Goal: Information Seeking & Learning: Learn about a topic

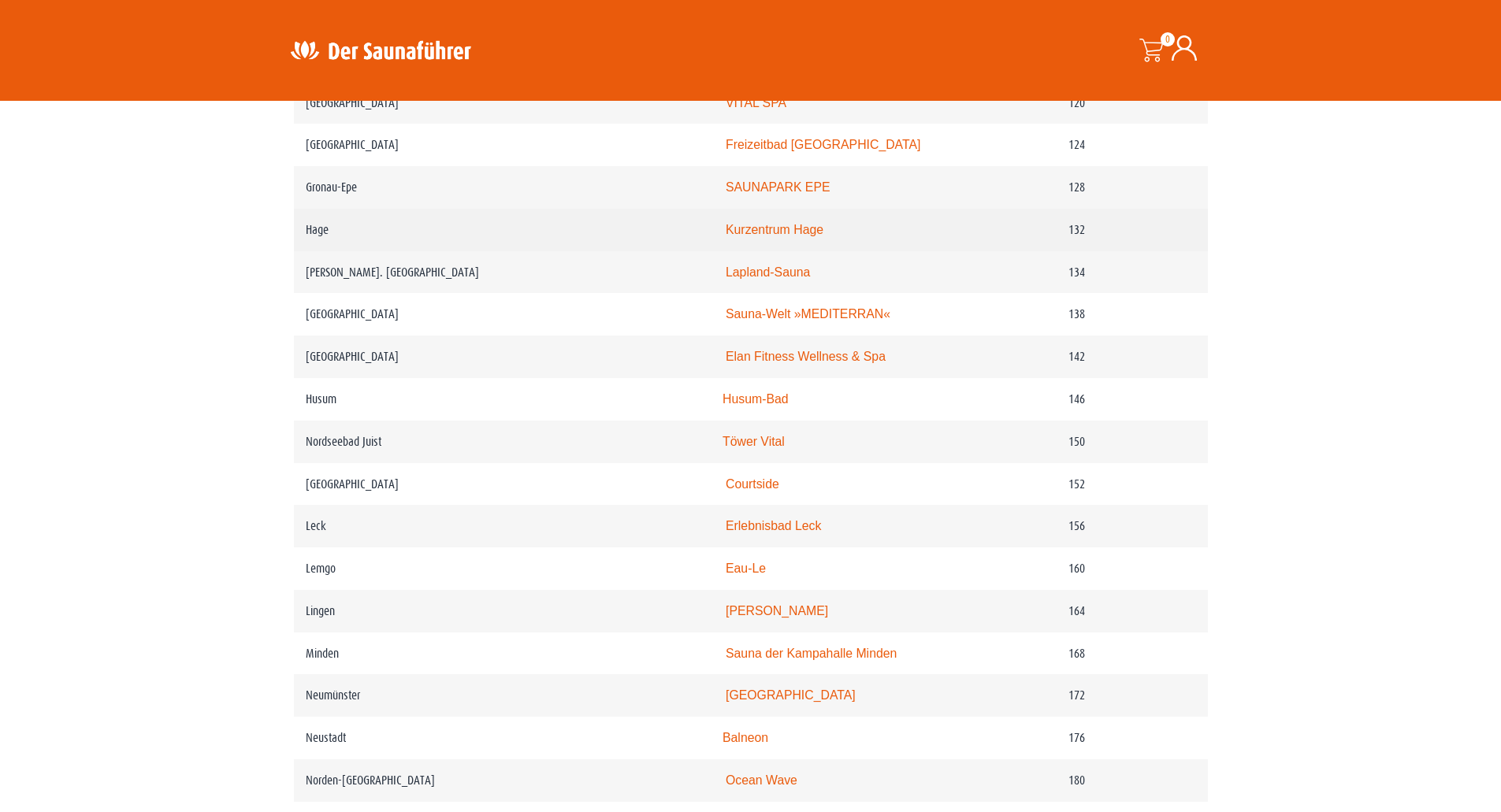
scroll to position [1969, 0]
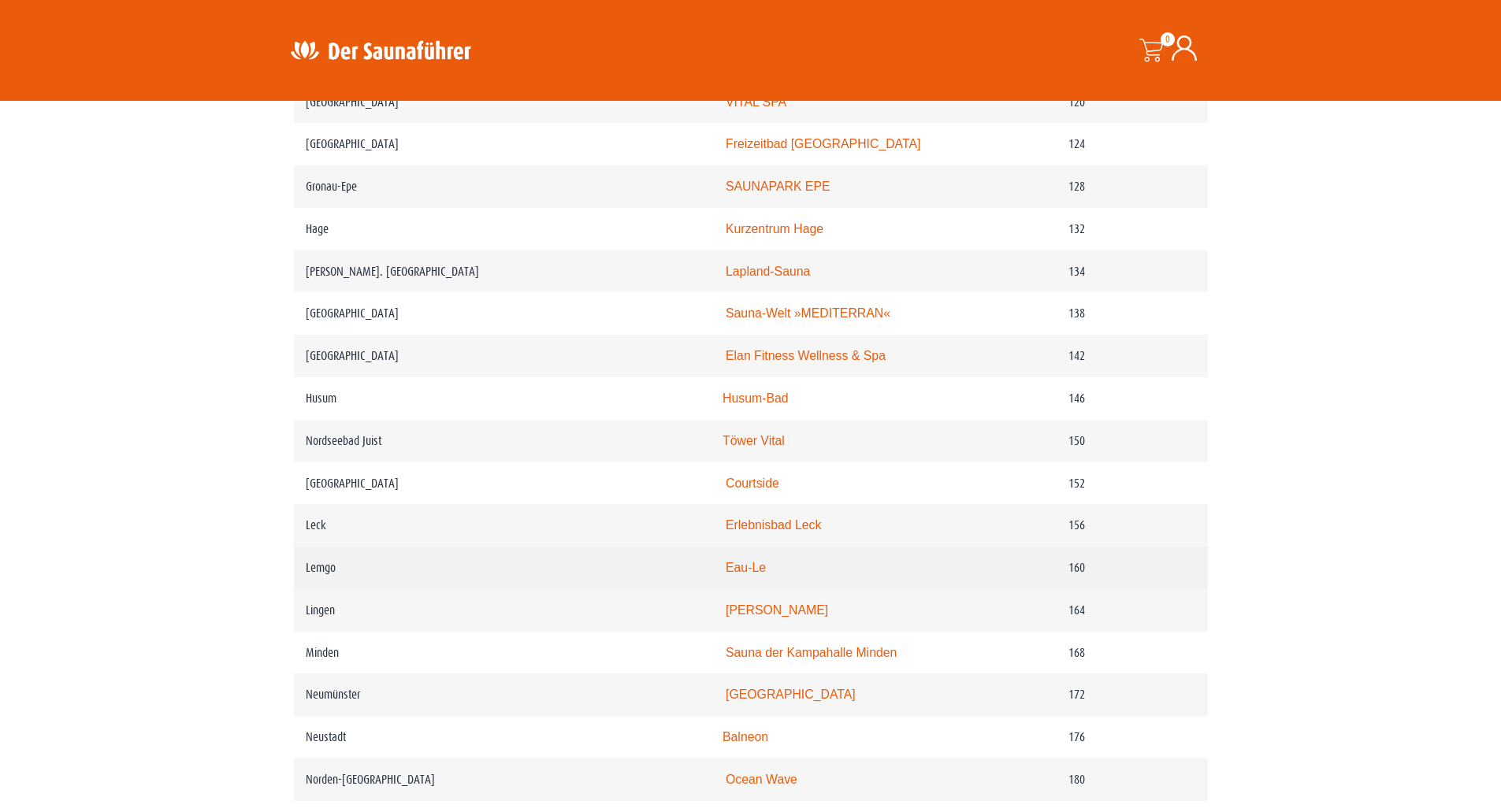
click at [759, 574] on link "Eau-Le" at bounding box center [746, 567] width 40 height 14
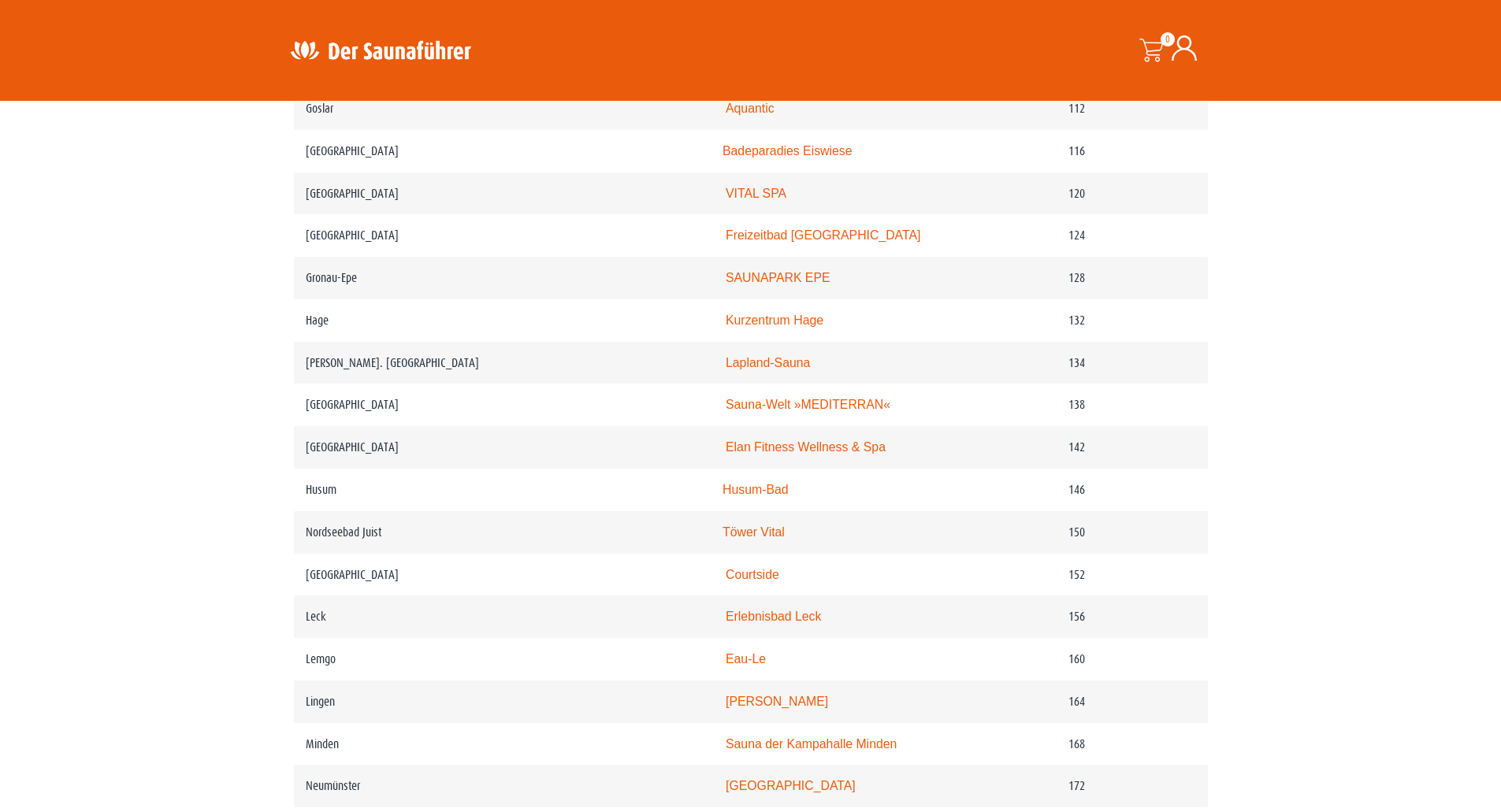
scroll to position [1890, 0]
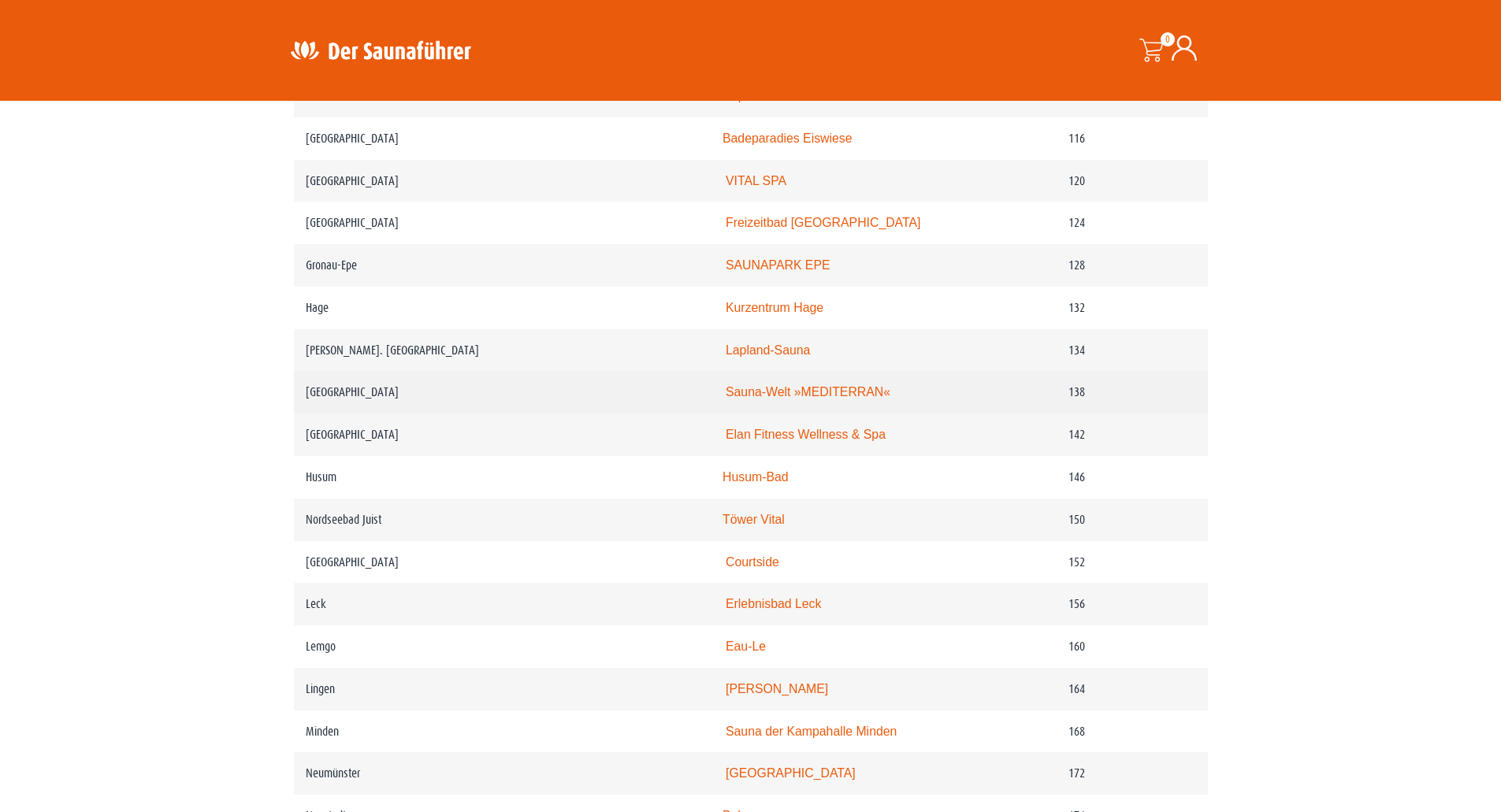
click at [817, 398] on link "Sauna-Welt »MEDITERRAN«" at bounding box center [808, 392] width 164 height 14
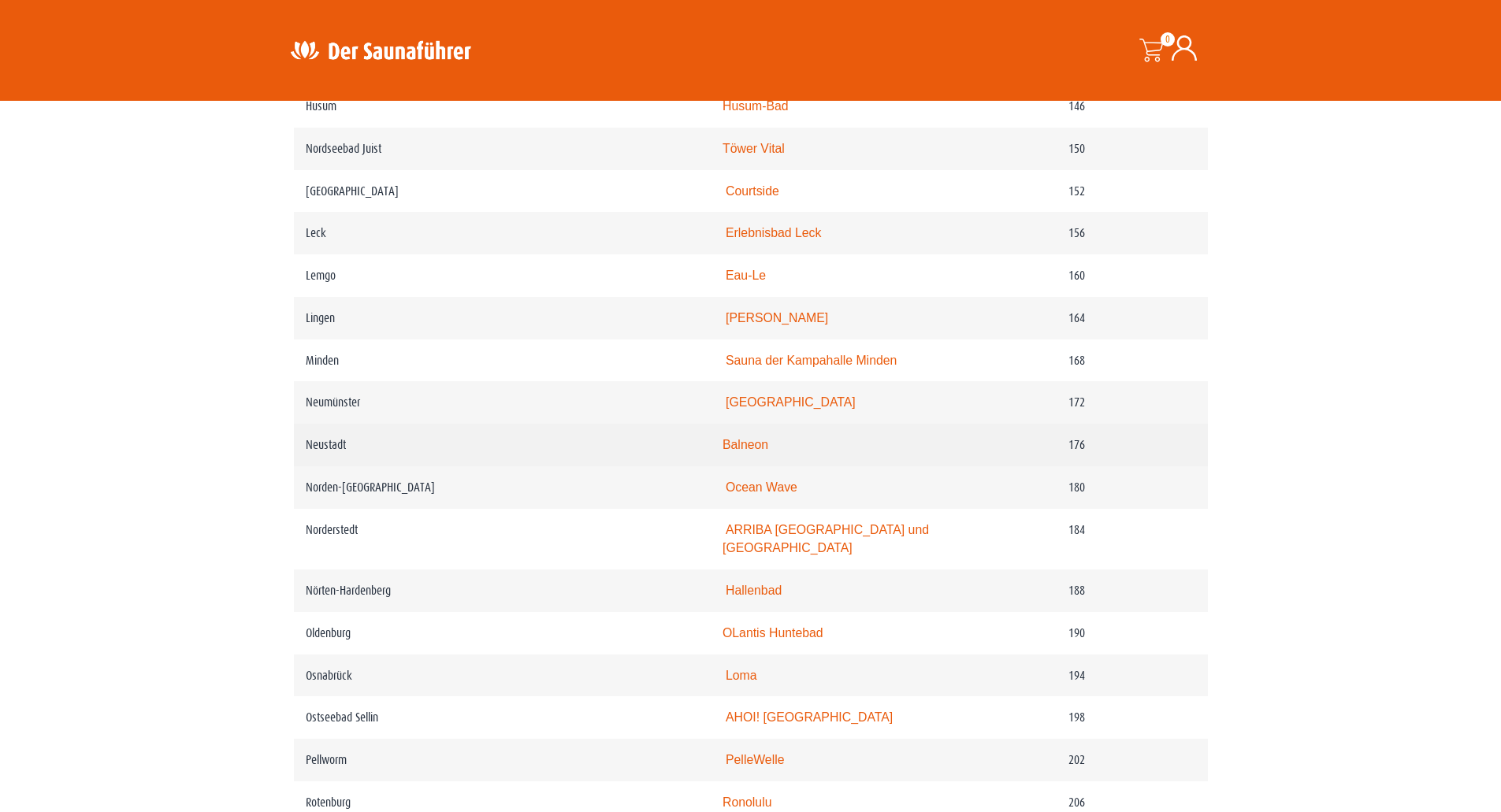
scroll to position [2442, 0]
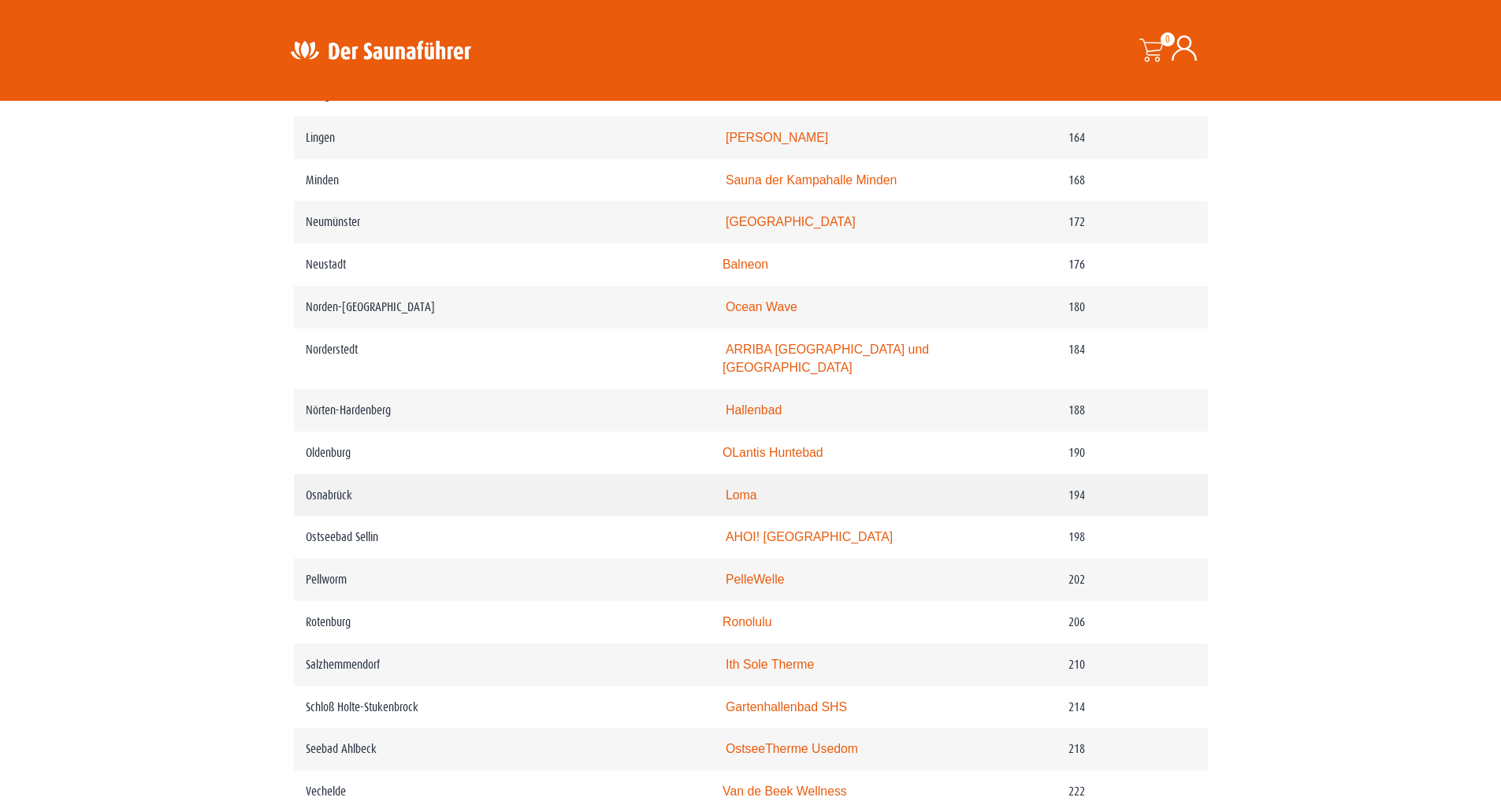
click at [756, 502] on link "Loma" at bounding box center [742, 495] width 31 height 14
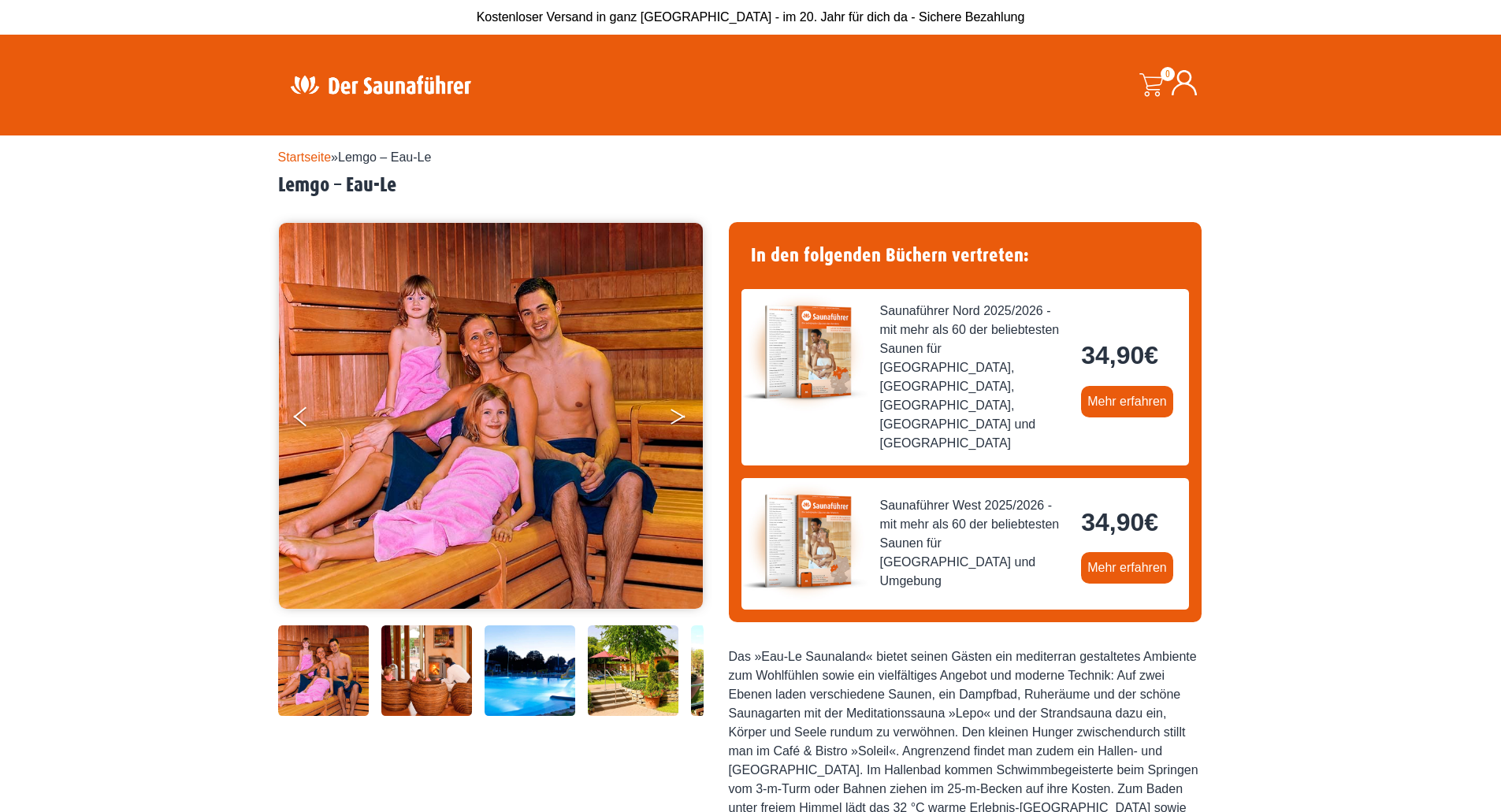
click at [673, 406] on button "Next" at bounding box center [689, 420] width 39 height 39
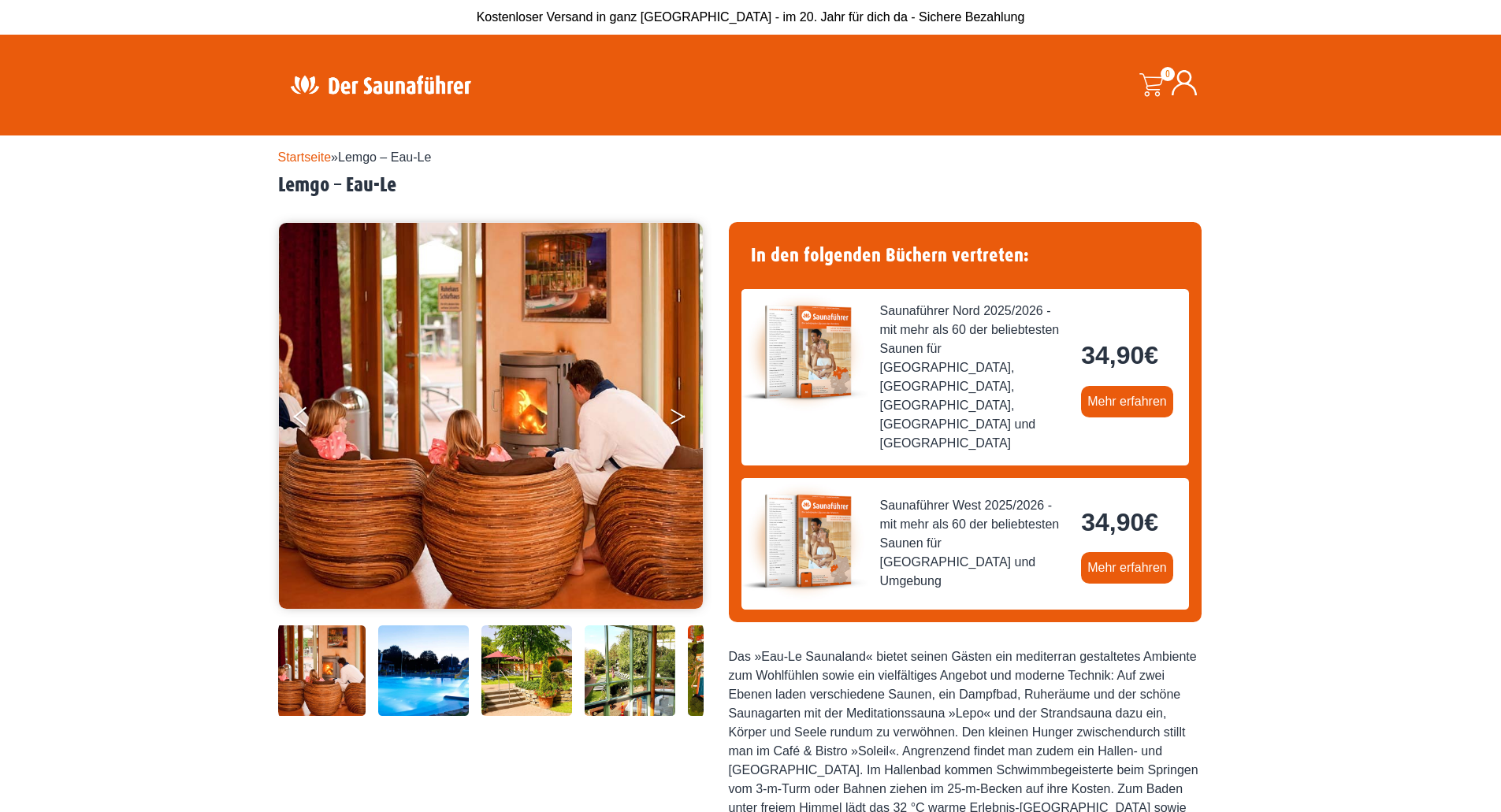
click at [673, 406] on button "Next" at bounding box center [689, 420] width 39 height 39
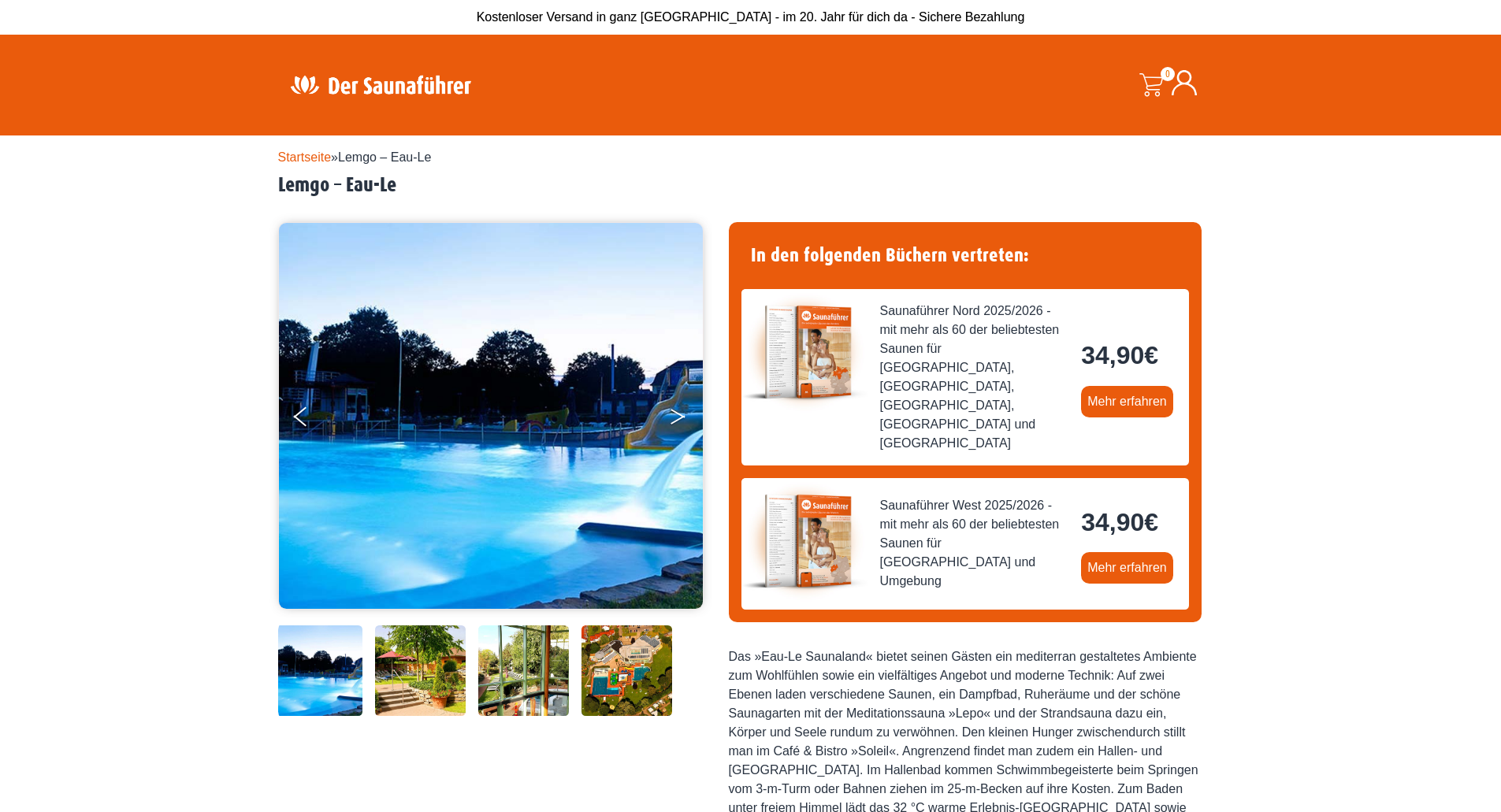
click at [673, 406] on button "Next" at bounding box center [689, 420] width 39 height 39
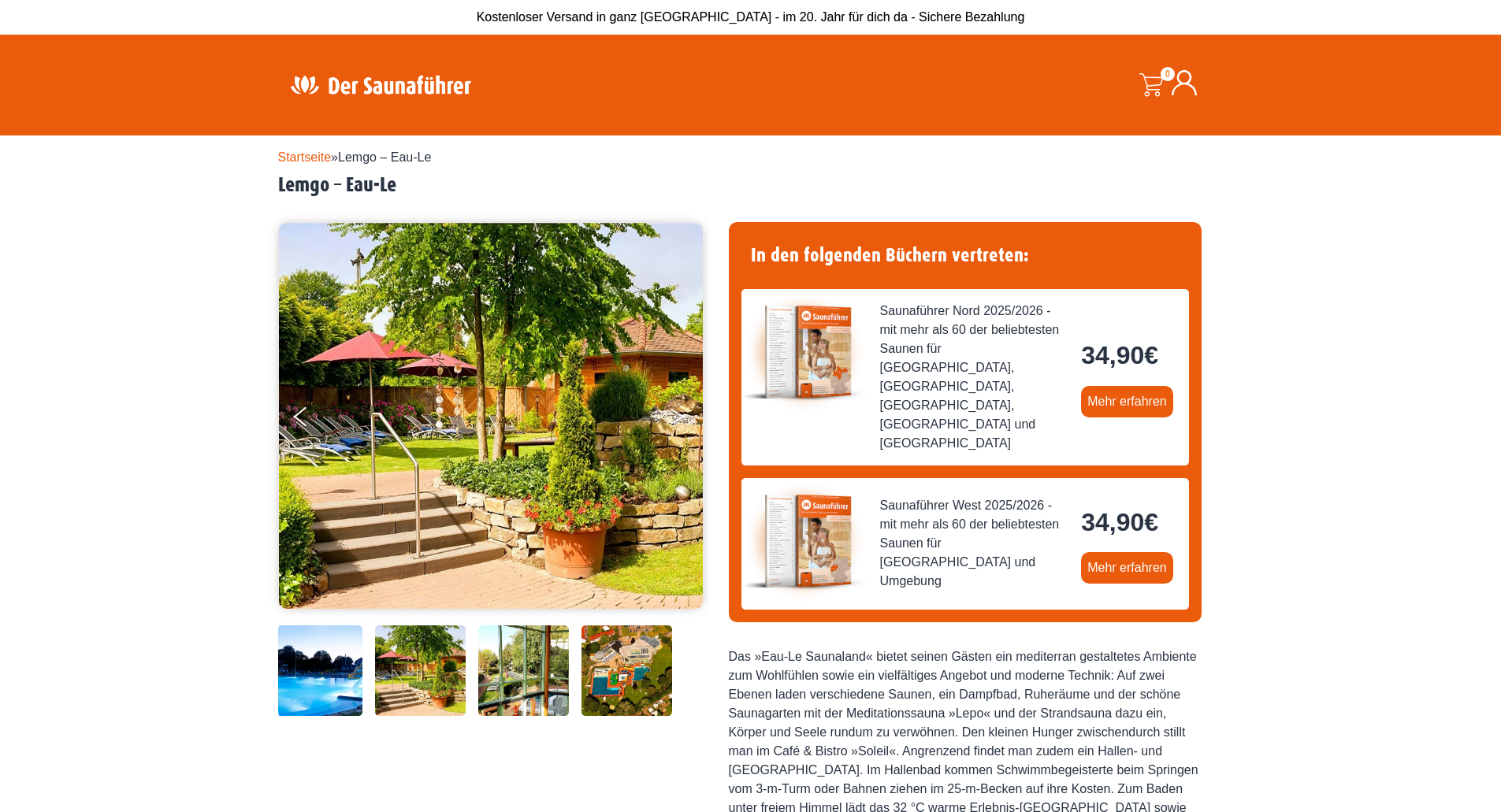
click at [673, 406] on button "Next" at bounding box center [689, 420] width 39 height 39
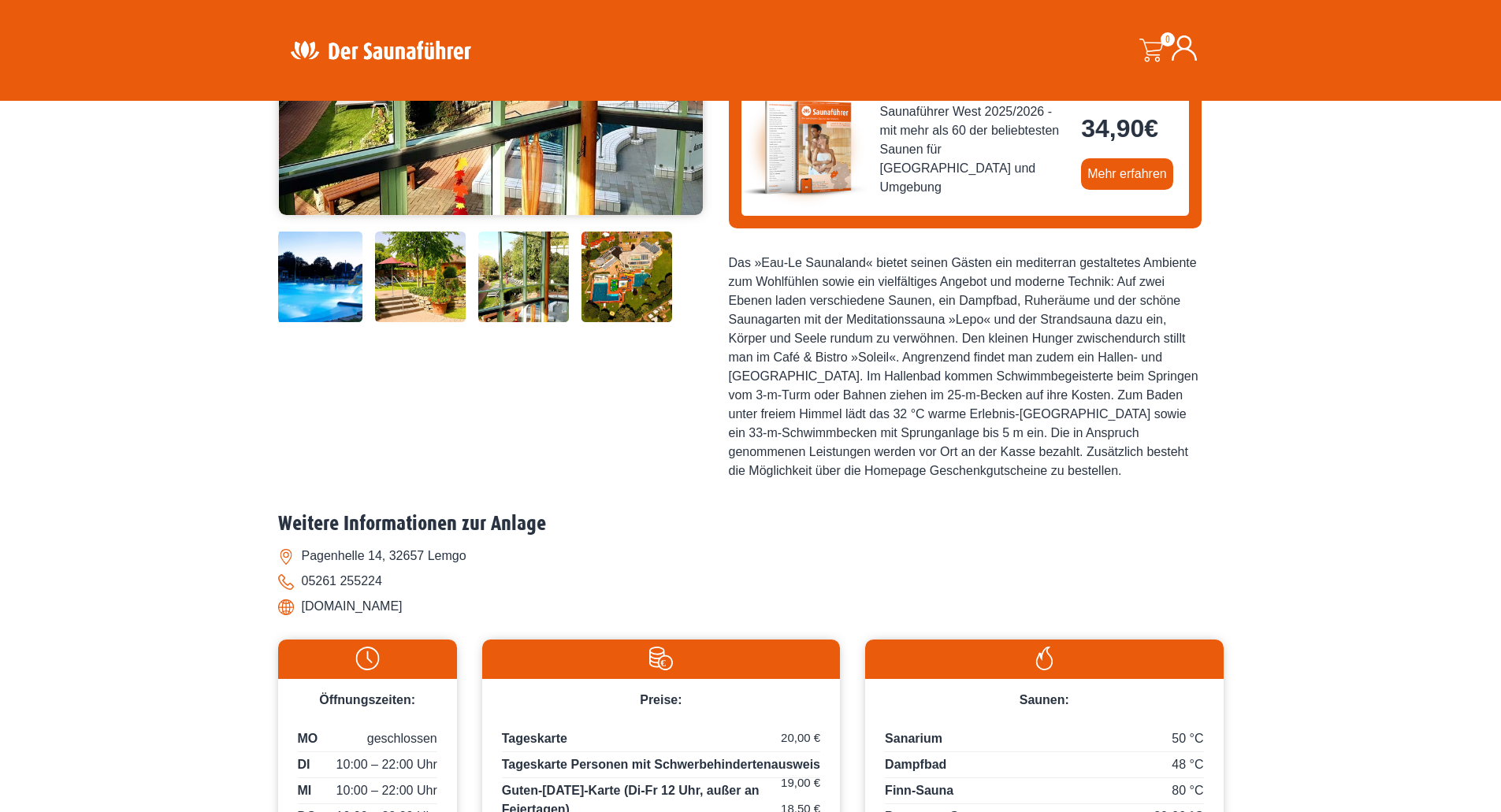
scroll to position [473, 0]
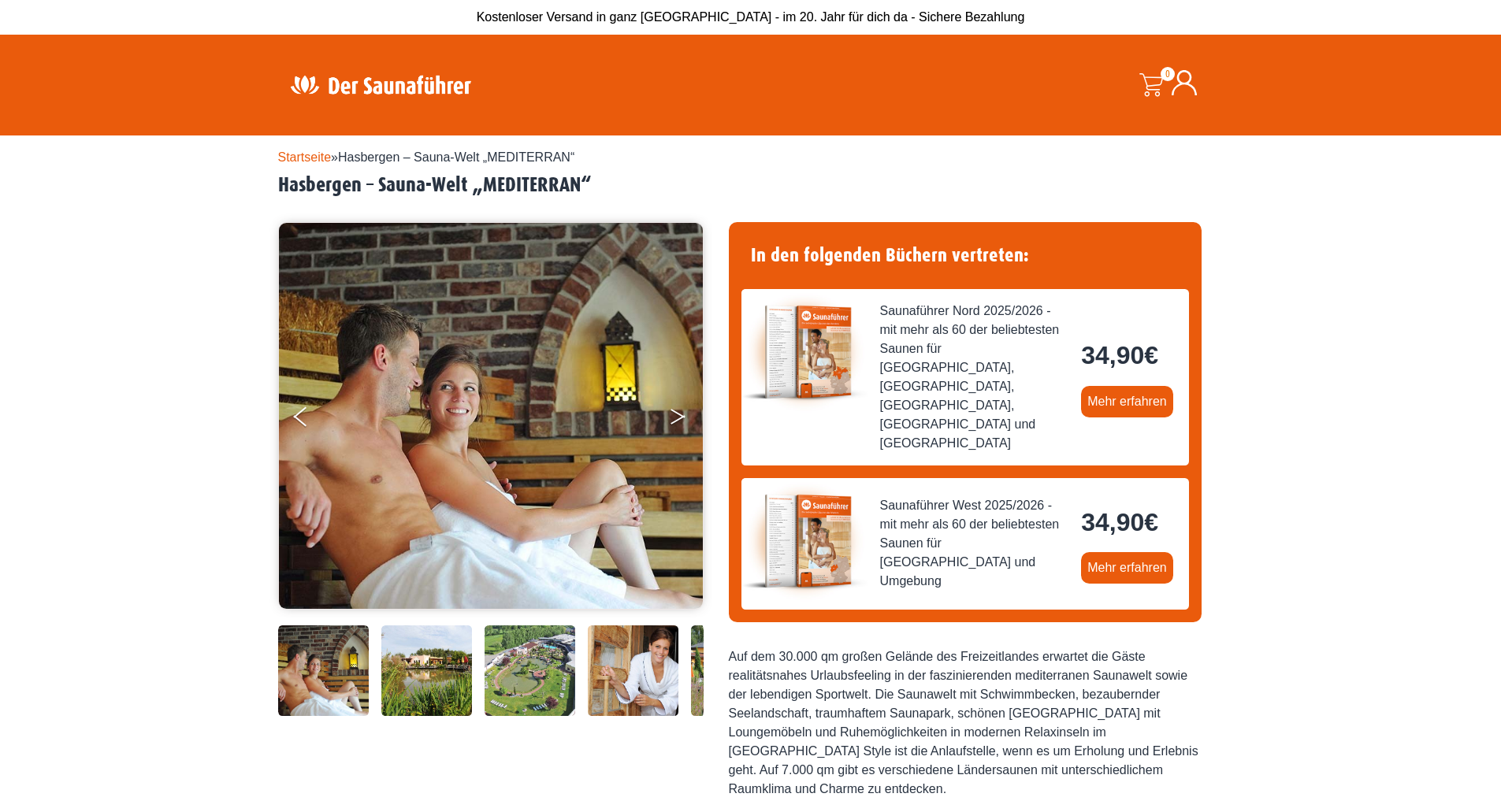
click at [678, 405] on button "Next" at bounding box center [689, 420] width 39 height 39
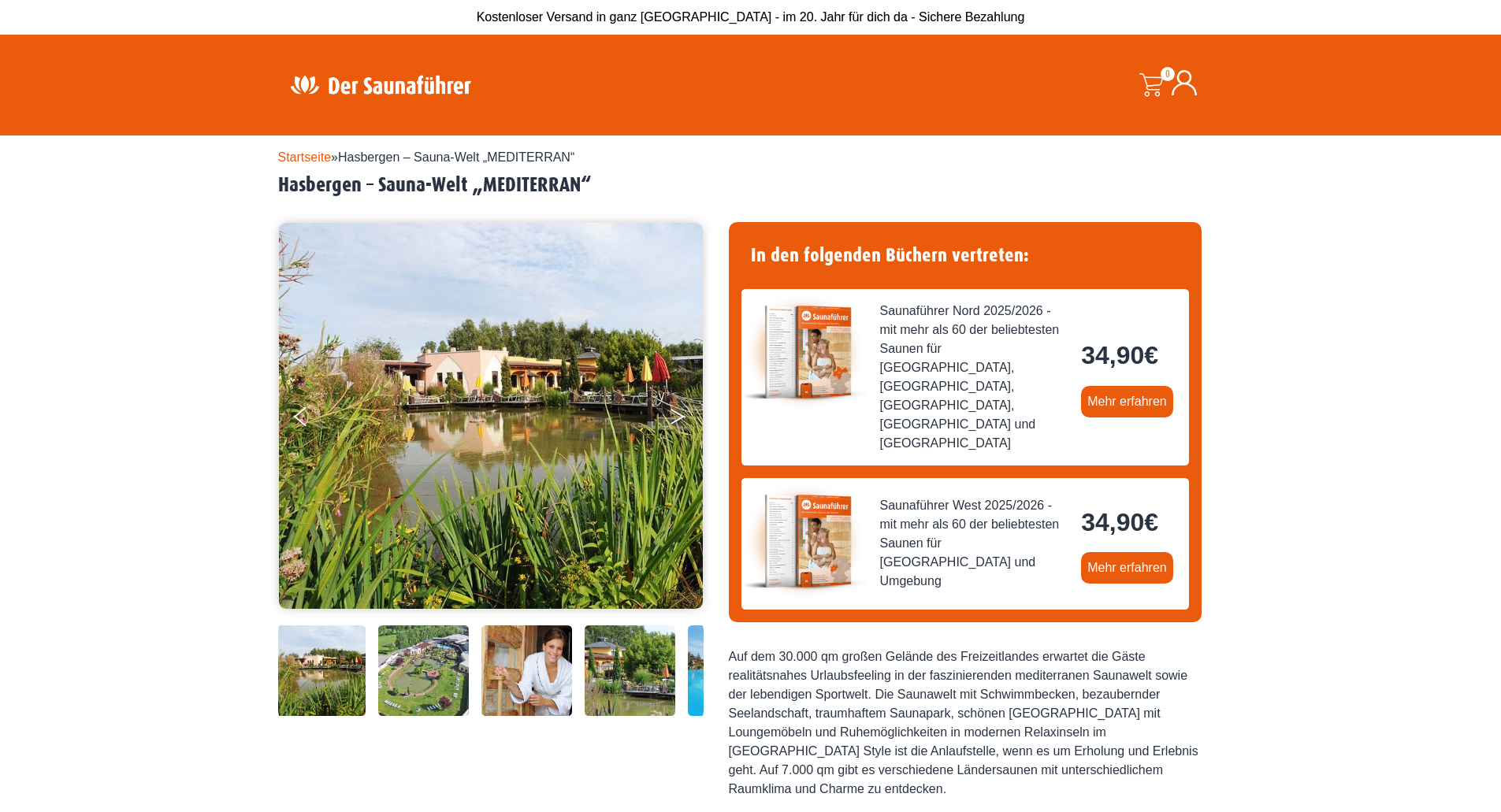
click at [678, 405] on button "Next" at bounding box center [689, 420] width 39 height 39
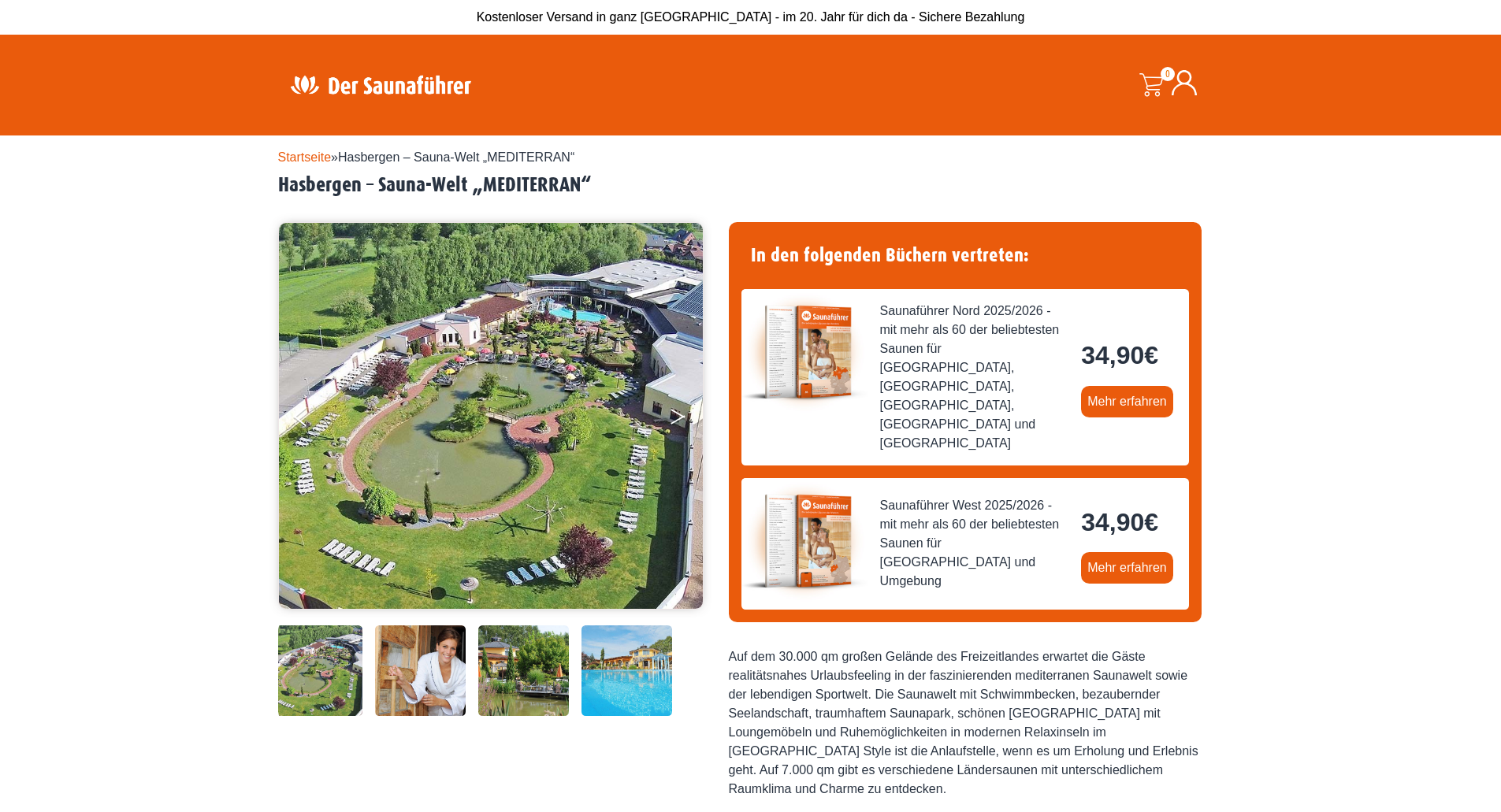
click at [678, 405] on button "Next" at bounding box center [689, 420] width 39 height 39
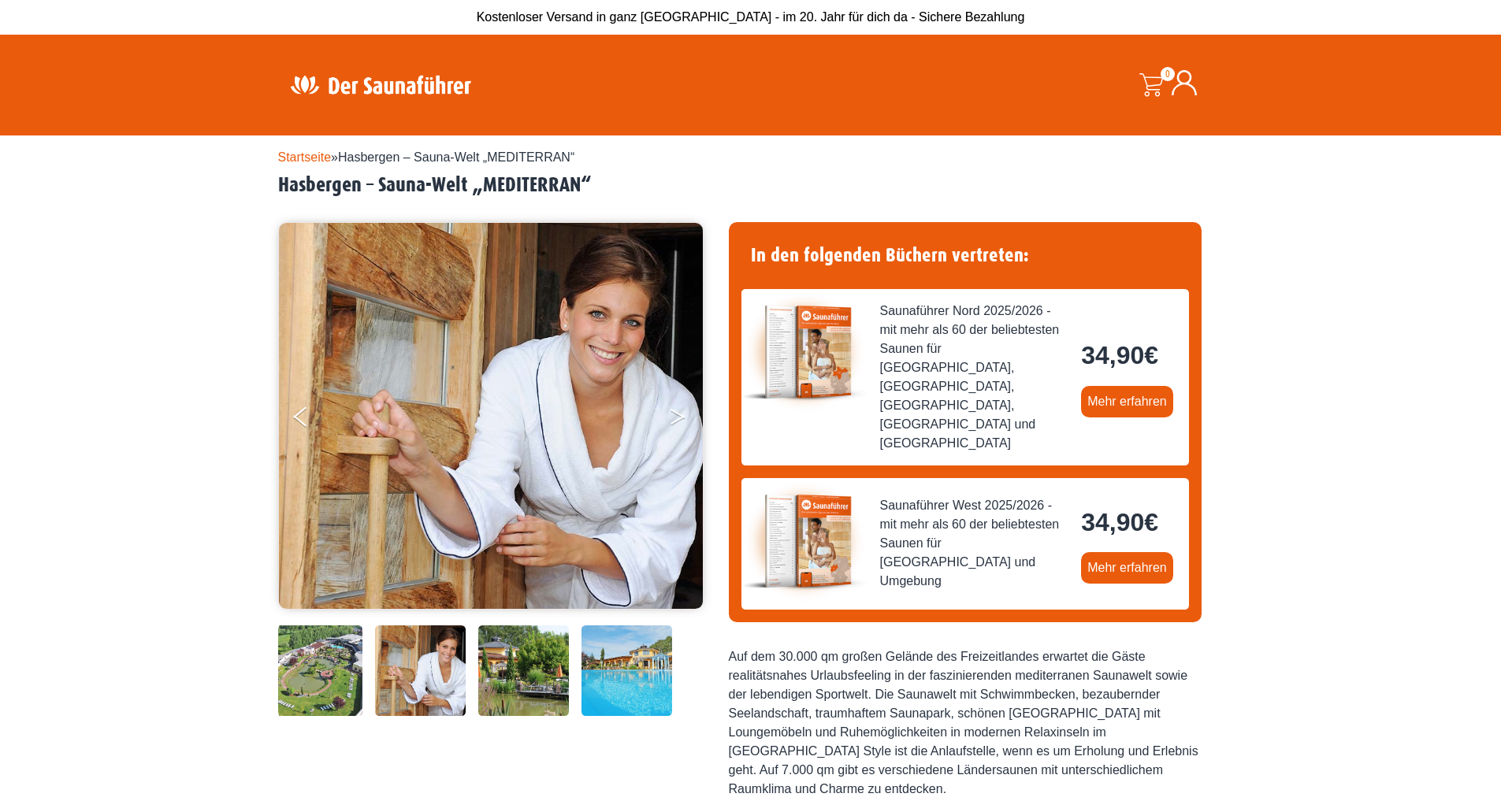
click at [678, 405] on button "Next" at bounding box center [689, 420] width 39 height 39
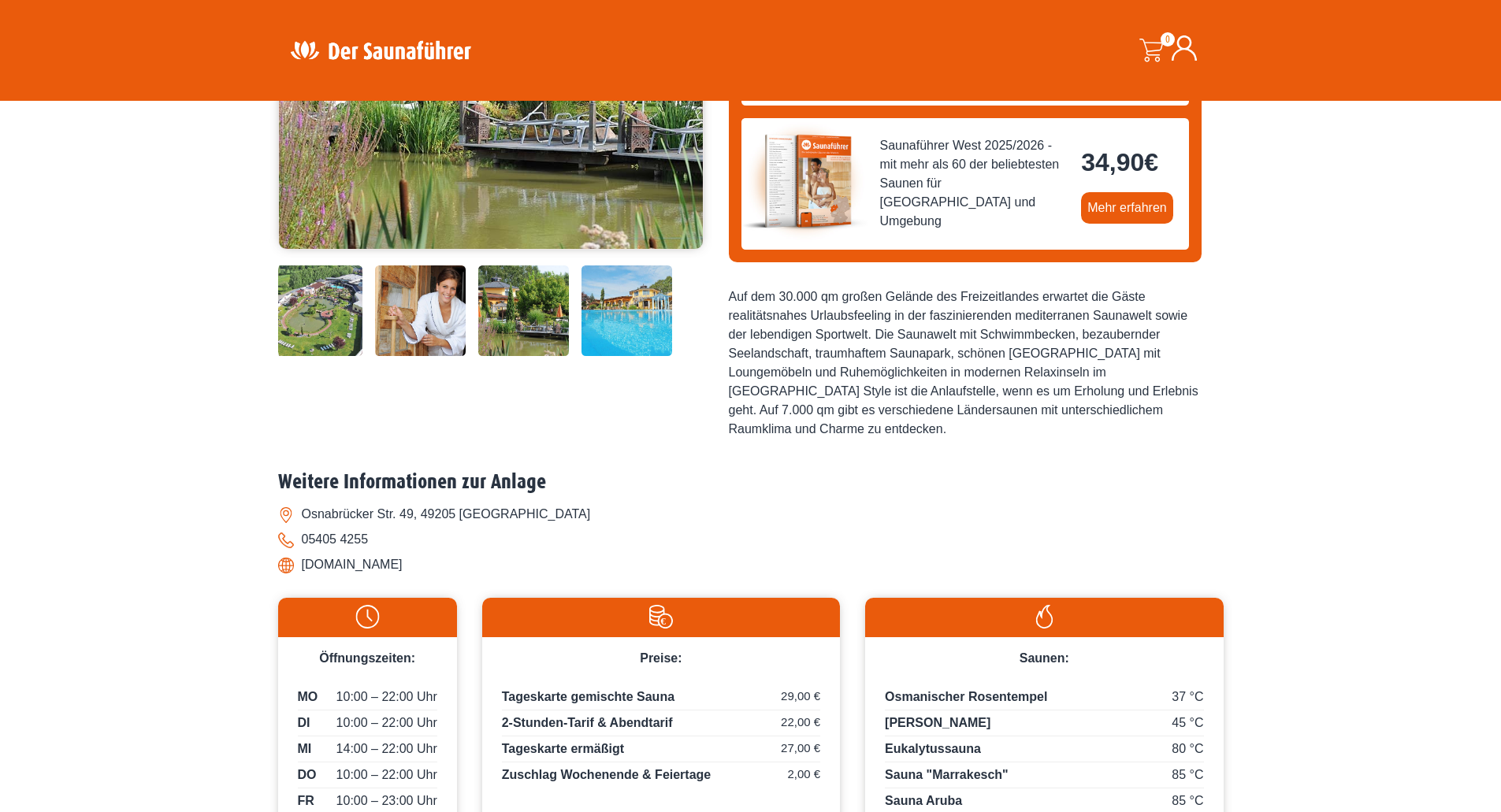
scroll to position [237, 0]
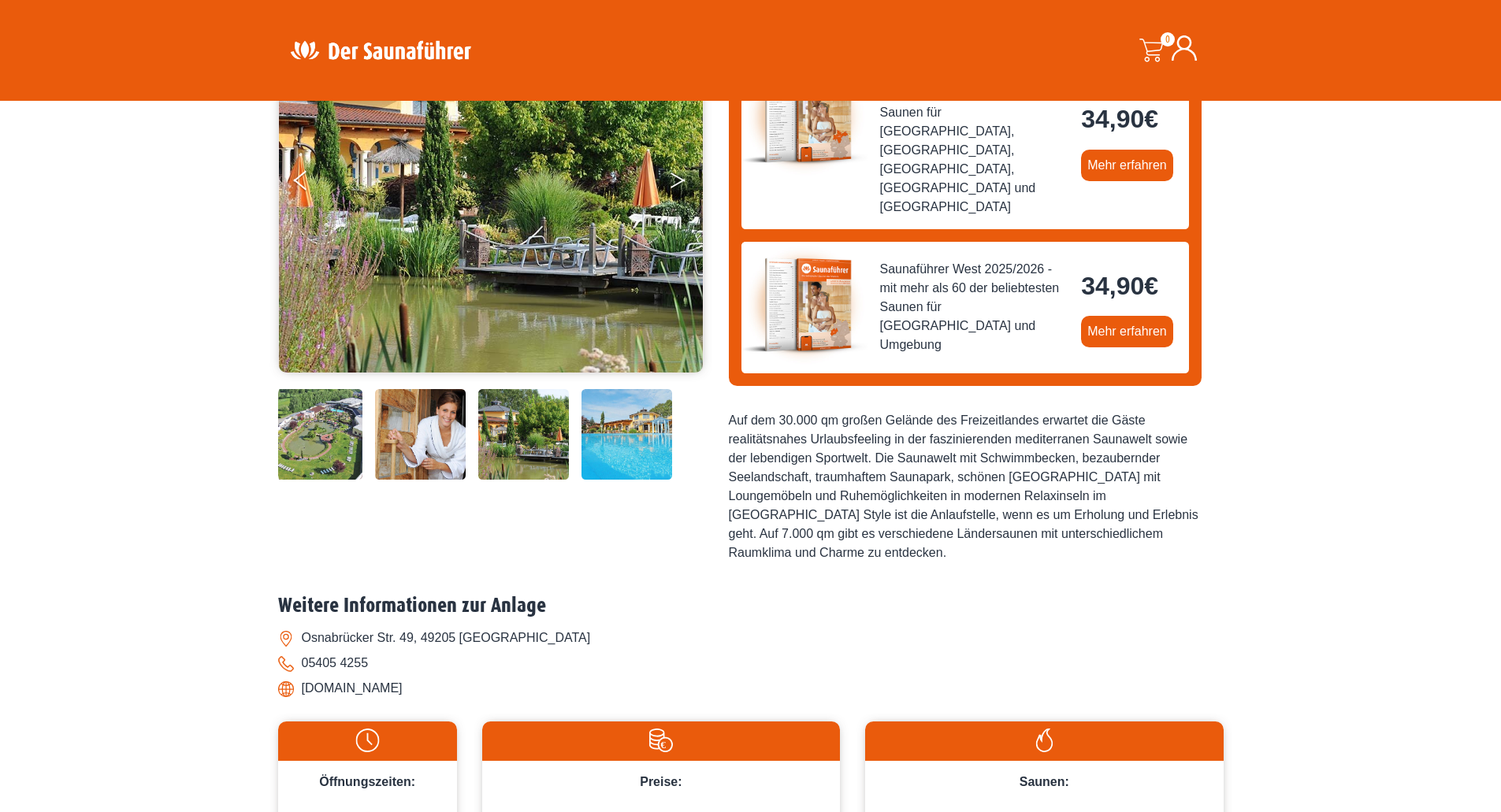
click at [678, 176] on icon "Next" at bounding box center [677, 177] width 14 height 10
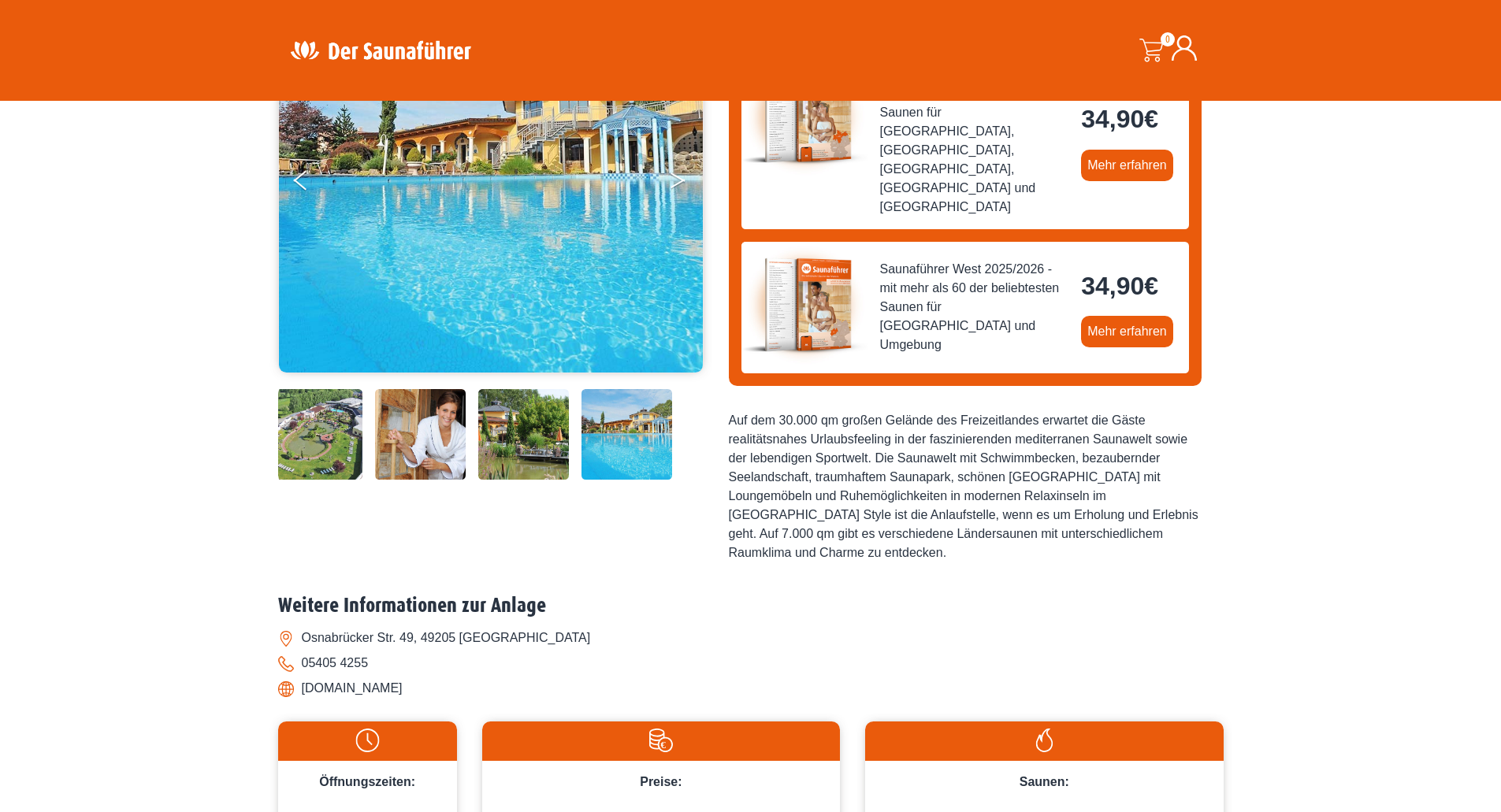
click at [678, 176] on icon "Next" at bounding box center [677, 177] width 14 height 10
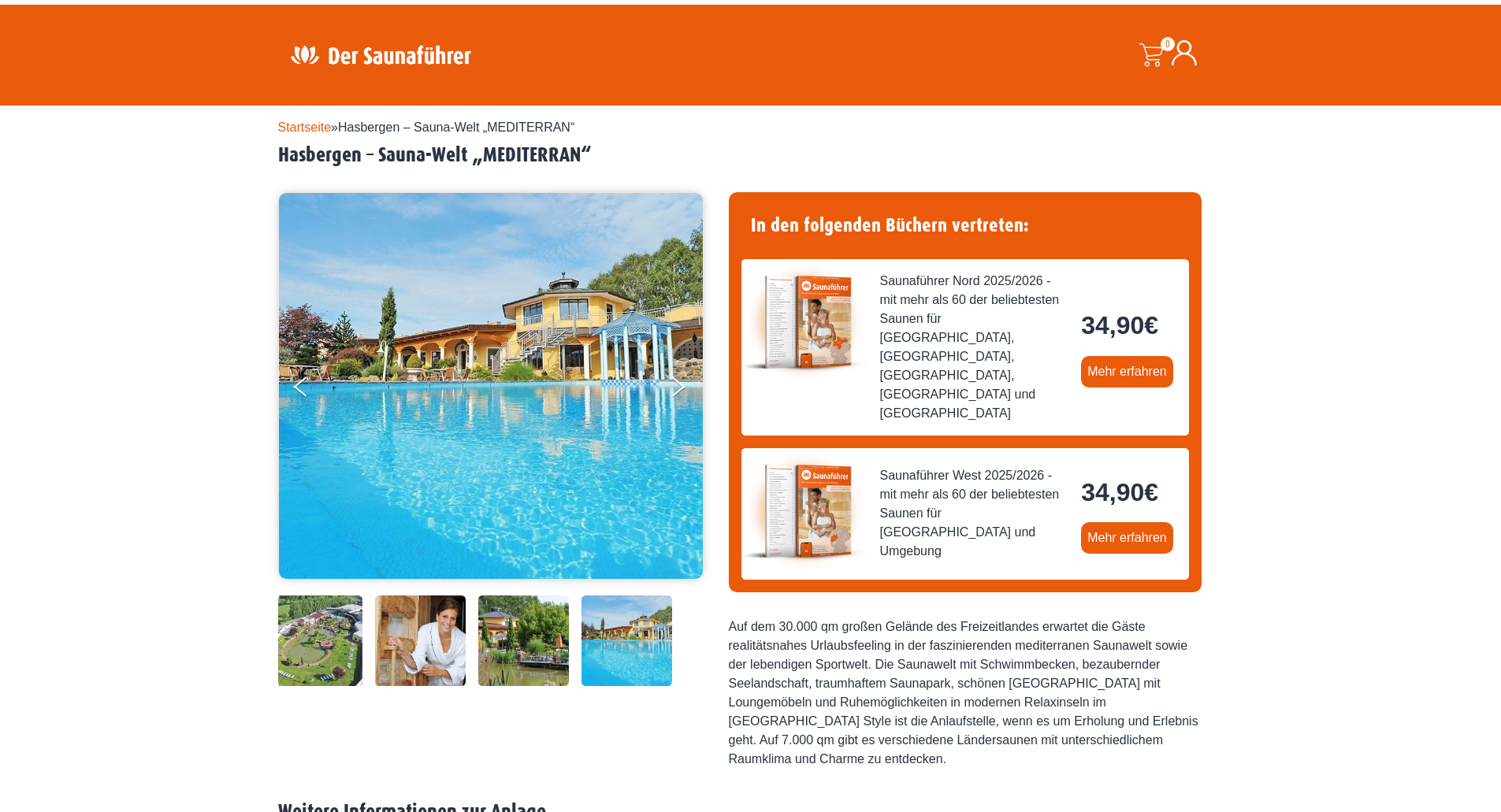
scroll to position [0, 0]
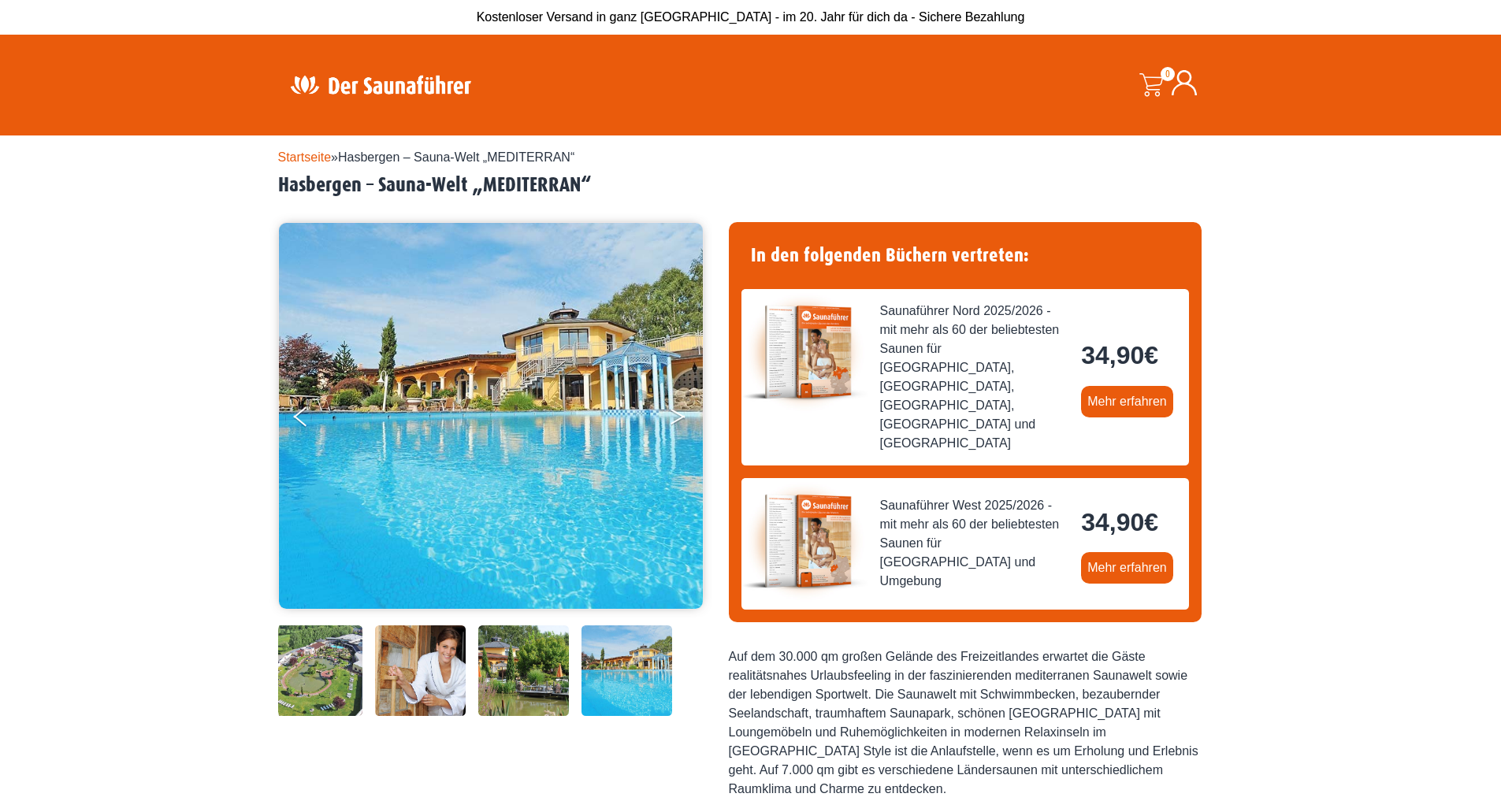
click at [679, 409] on button "Next" at bounding box center [689, 420] width 39 height 39
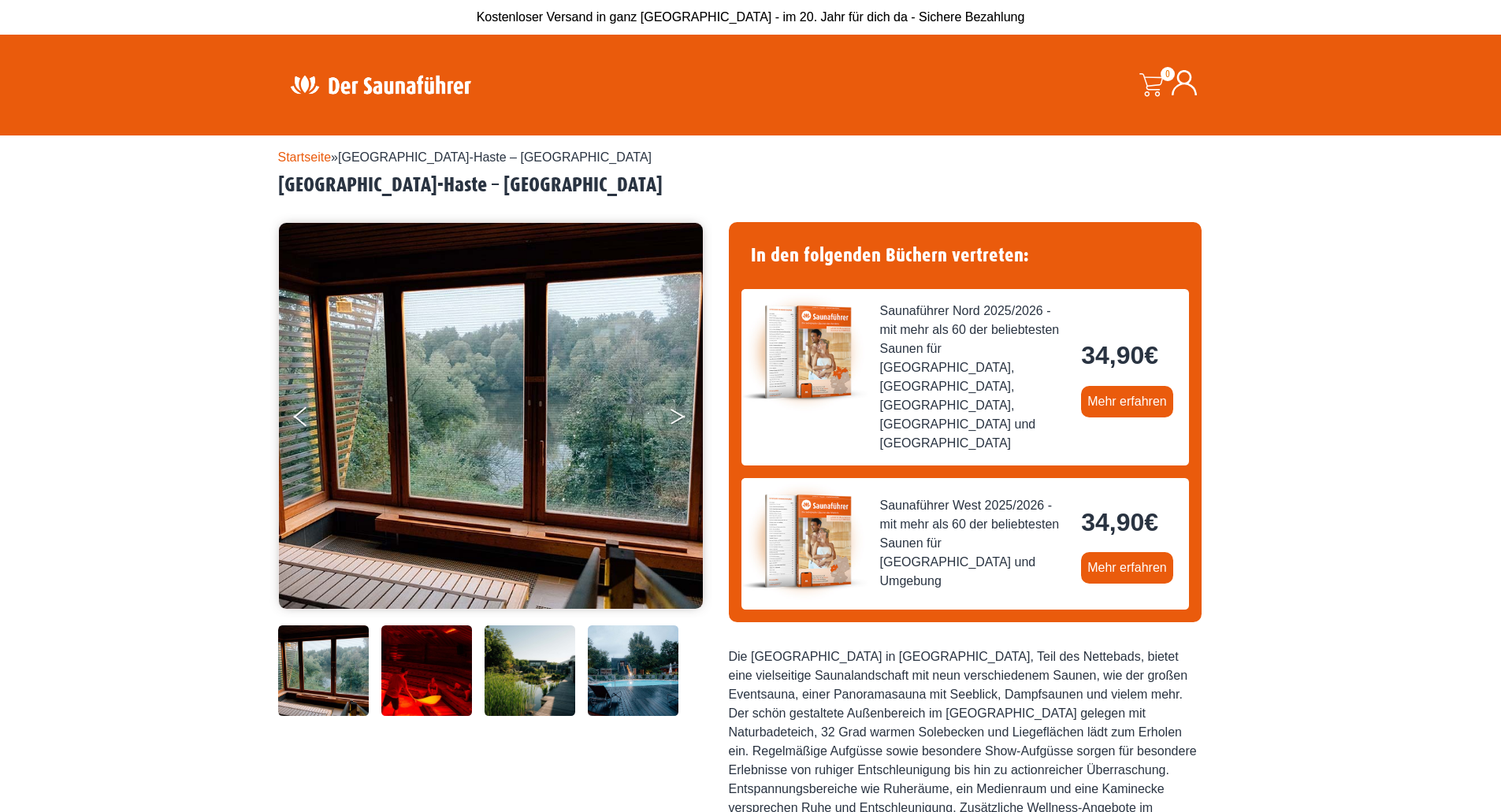
click at [680, 415] on icon "Next" at bounding box center [677, 414] width 14 height 10
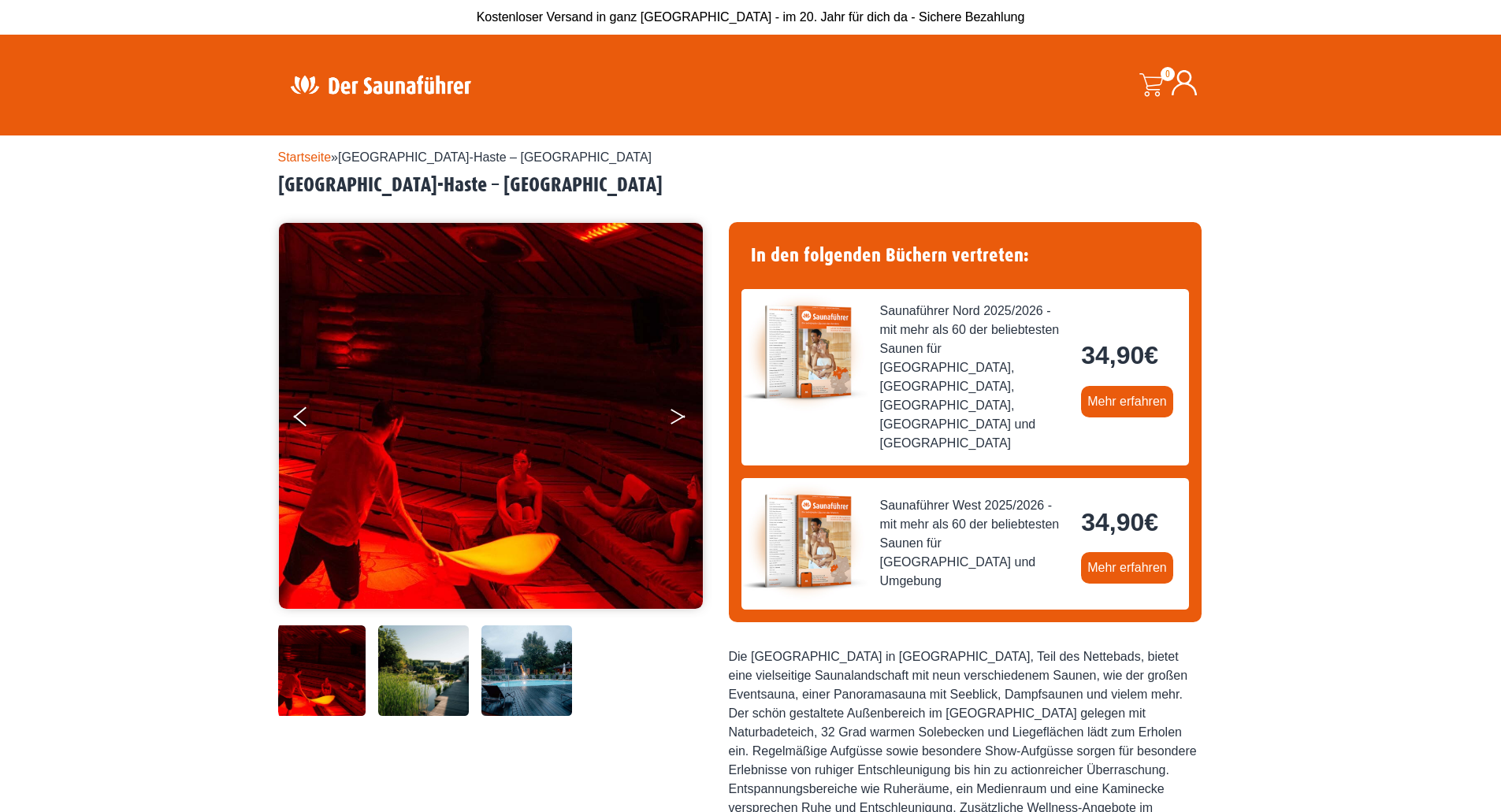
click at [680, 415] on icon "Next" at bounding box center [677, 414] width 14 height 10
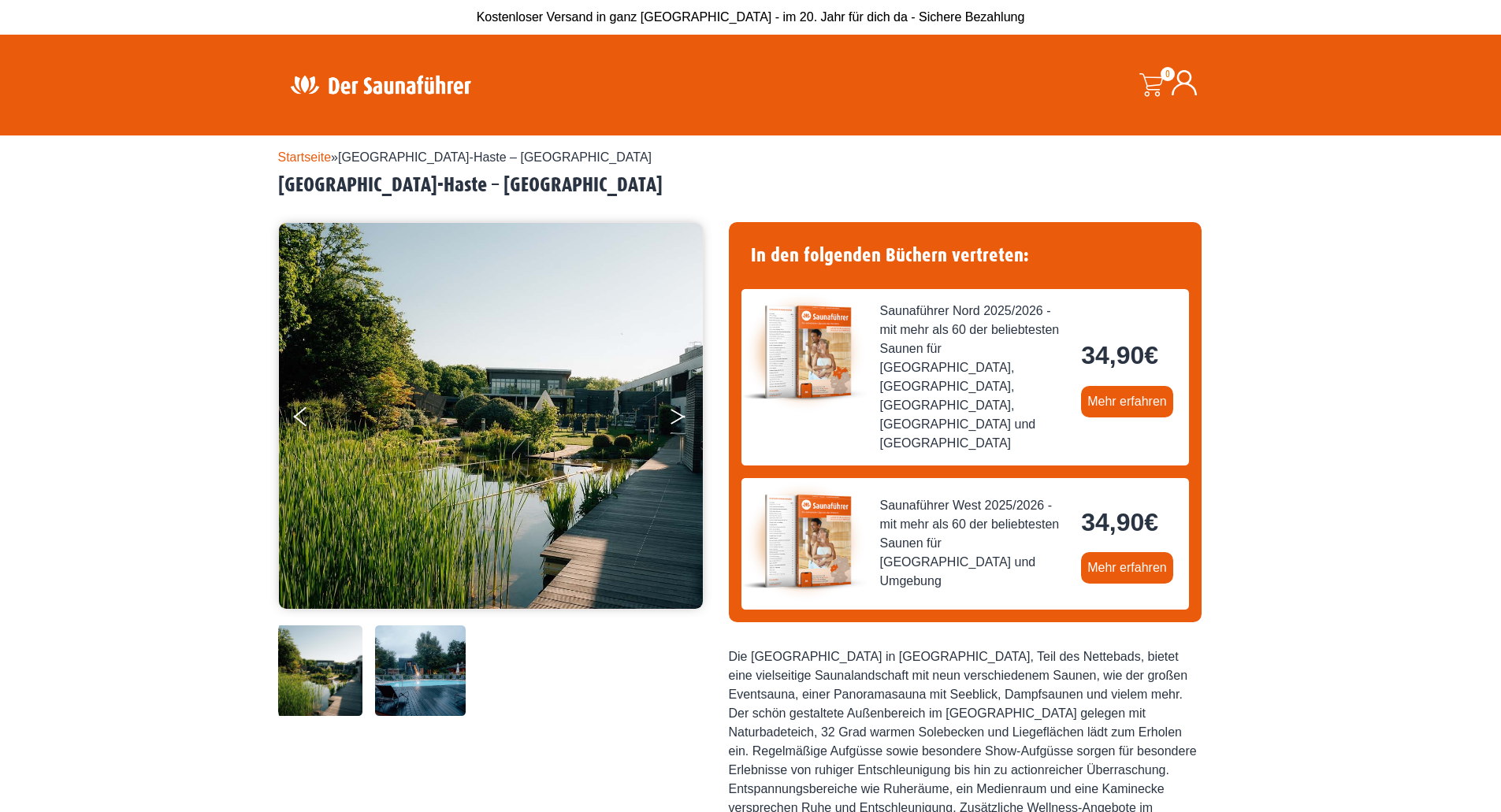
click at [680, 415] on icon "Next" at bounding box center [677, 414] width 14 height 10
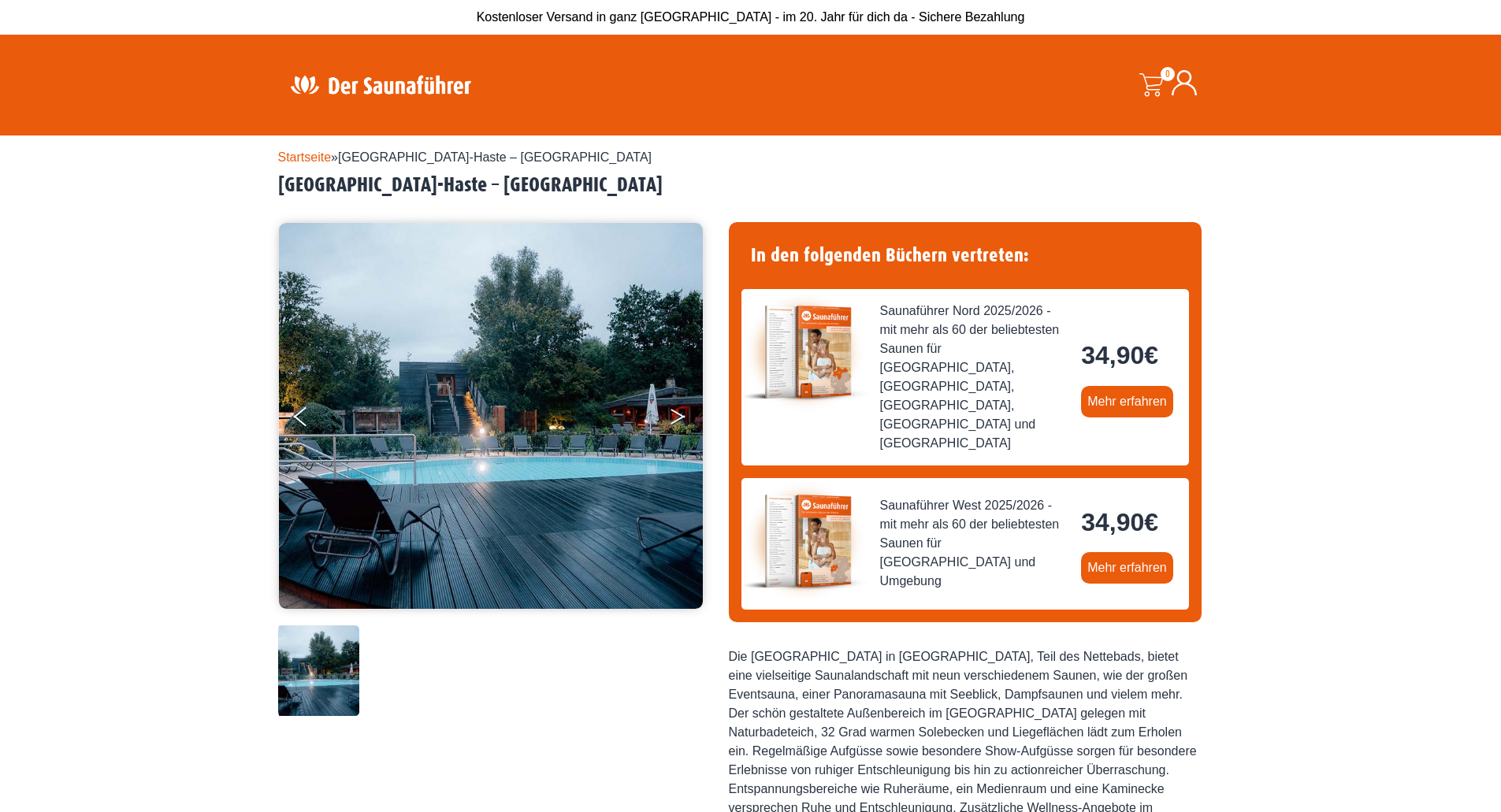
click at [680, 415] on icon "Next" at bounding box center [677, 414] width 14 height 10
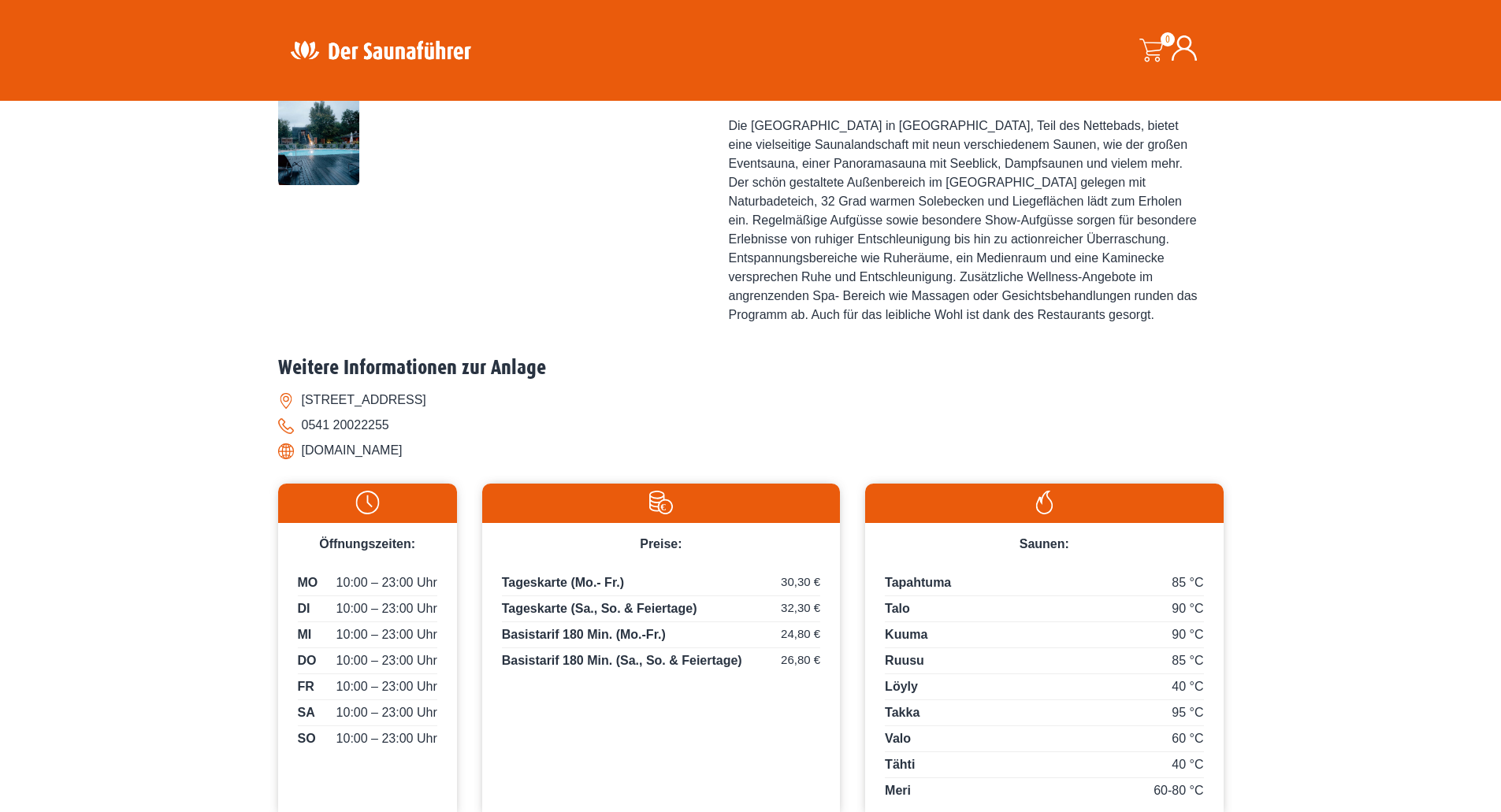
scroll to position [709, 0]
